Goal: Information Seeking & Learning: Learn about a topic

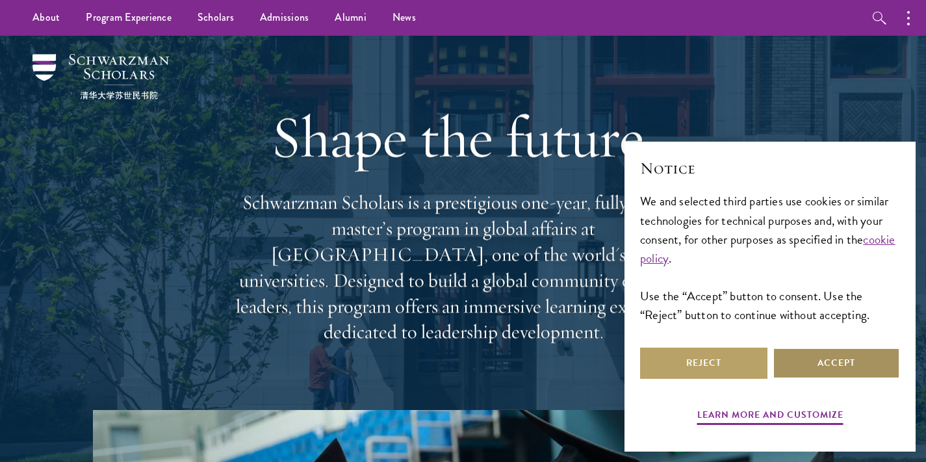
click at [845, 374] on button "Accept" at bounding box center [835, 363] width 127 height 31
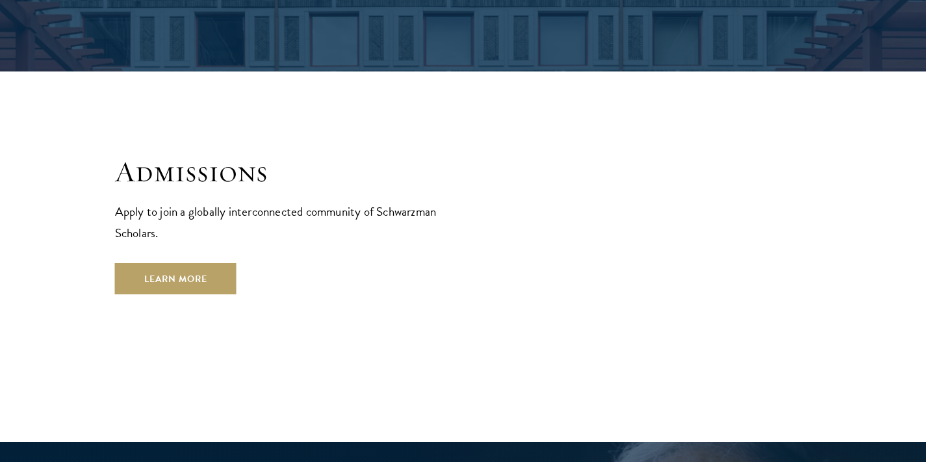
scroll to position [2103, 0]
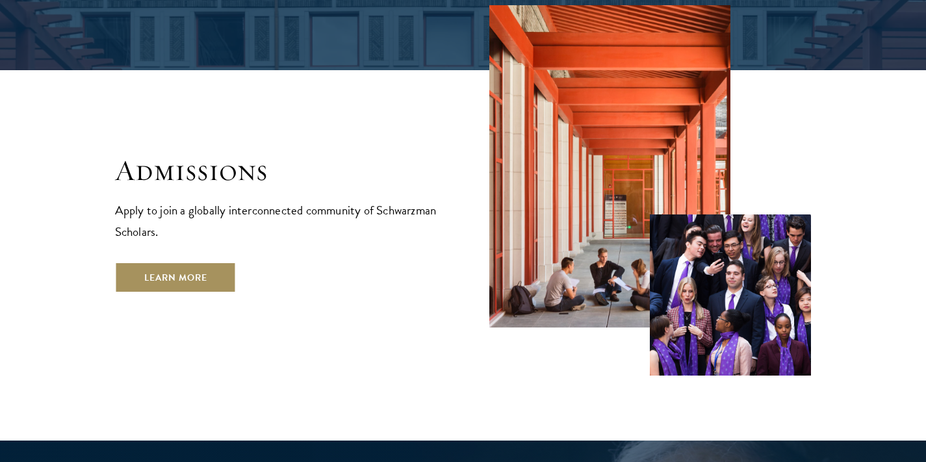
click at [166, 262] on link "Learn More" at bounding box center [175, 277] width 121 height 31
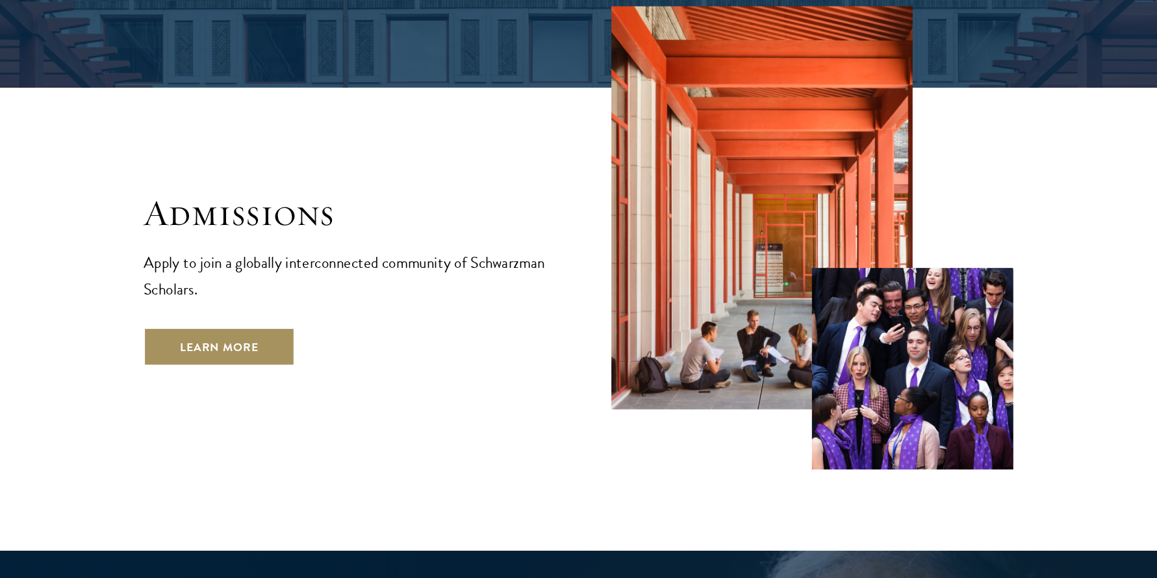
scroll to position [2102, 0]
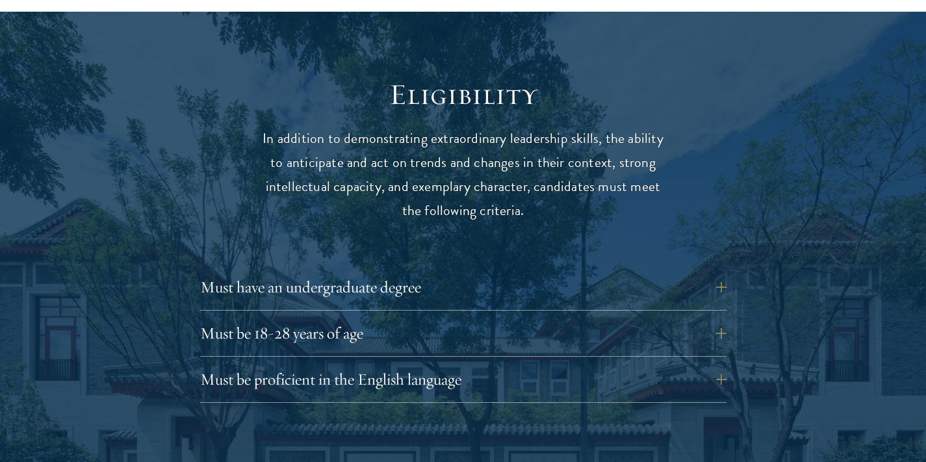
scroll to position [1694, 0]
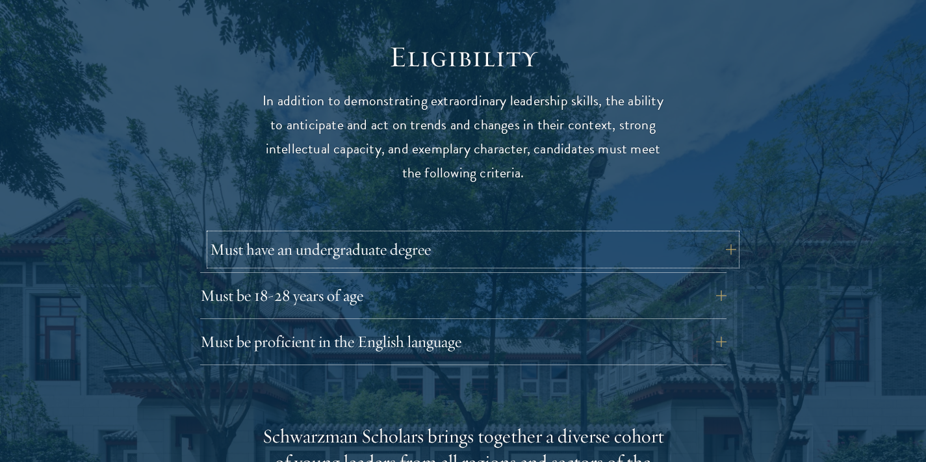
click at [728, 234] on button "Must have an undergraduate degree" at bounding box center [473, 249] width 526 height 31
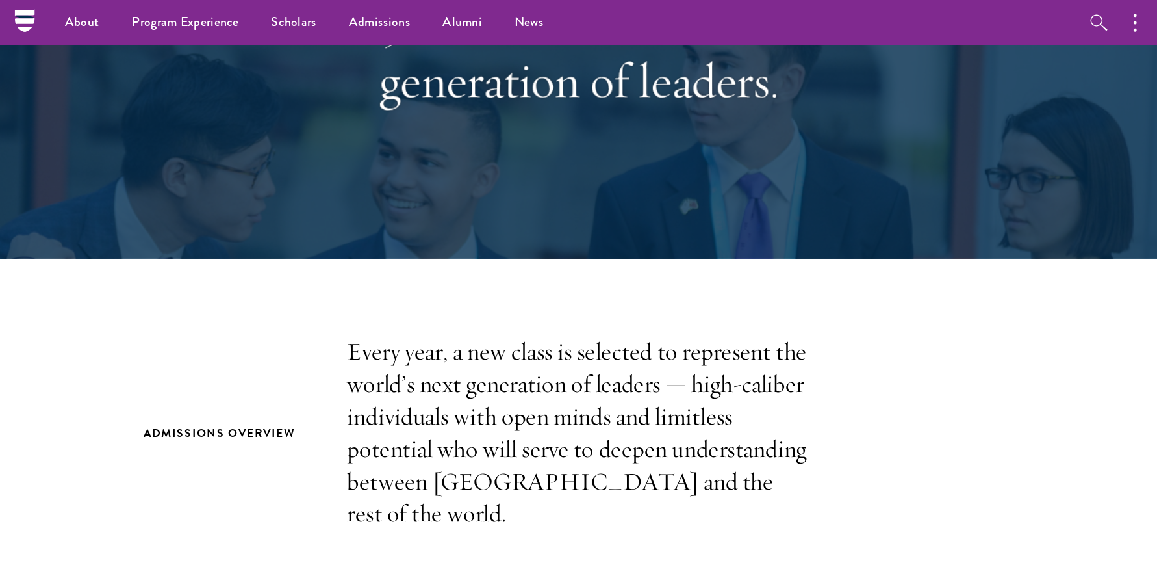
scroll to position [0, 0]
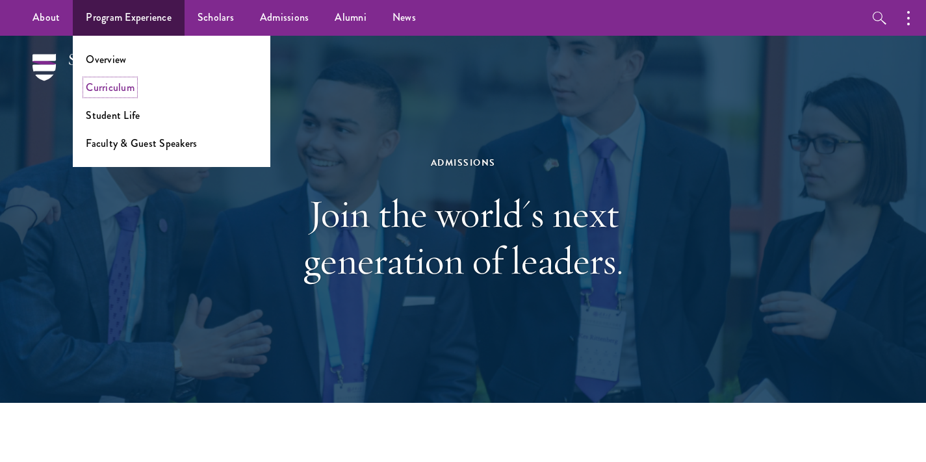
click at [106, 88] on link "Curriculum" at bounding box center [110, 87] width 49 height 15
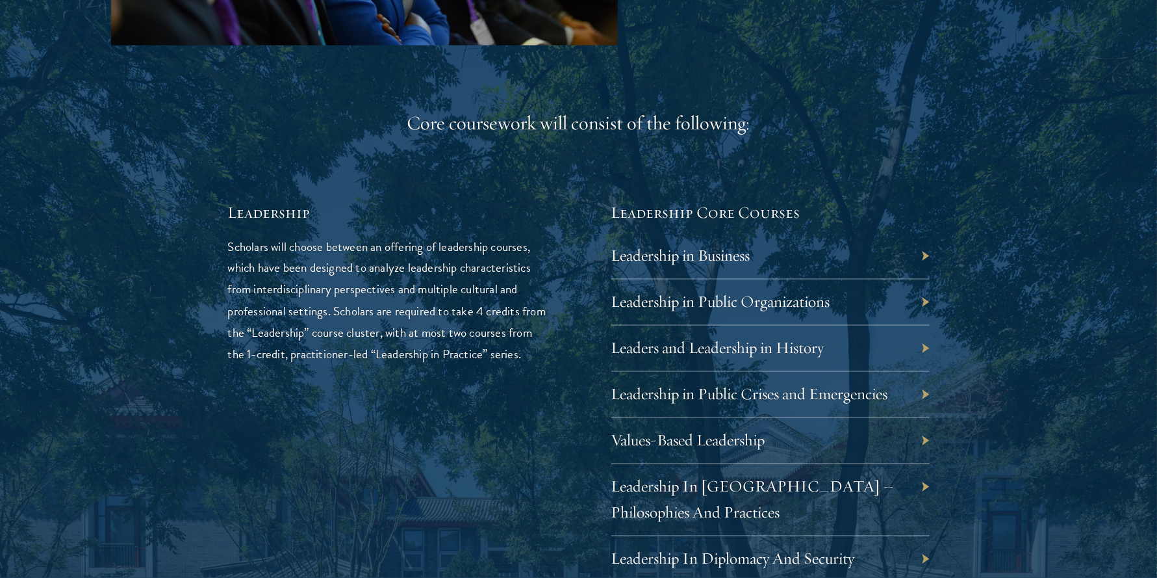
scroll to position [2061, 0]
